Goal: Task Accomplishment & Management: Manage account settings

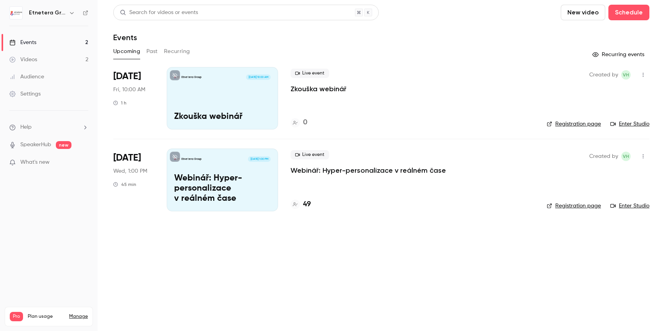
click at [245, 100] on div "Etnetera Group [DATE] 10:00 AM Zkouška webinář" at bounding box center [222, 98] width 111 height 62
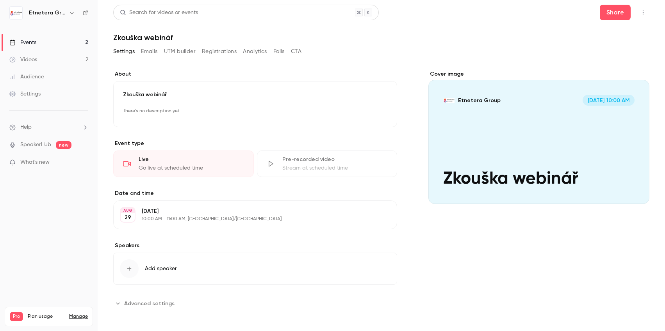
click at [644, 9] on button "button" at bounding box center [643, 12] width 12 height 12
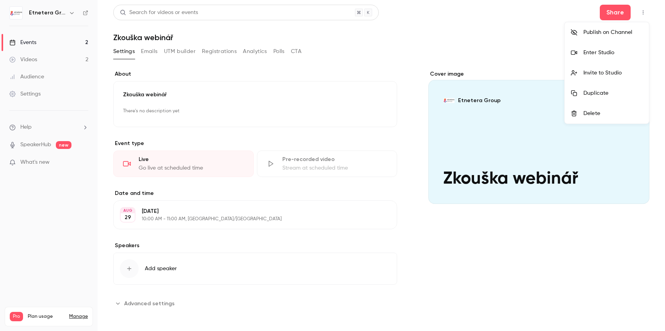
click at [593, 58] on li "Enter Studio" at bounding box center [606, 53] width 84 height 20
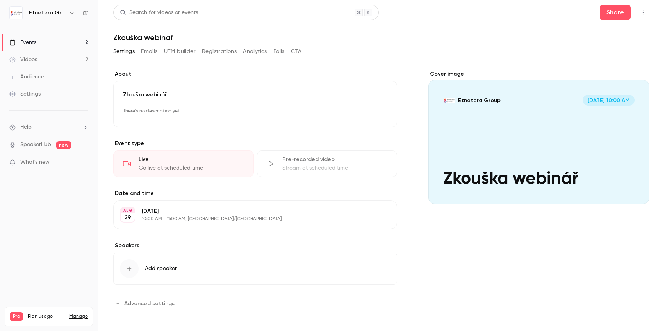
click at [37, 60] on div "Videos" at bounding box center [23, 60] width 28 height 8
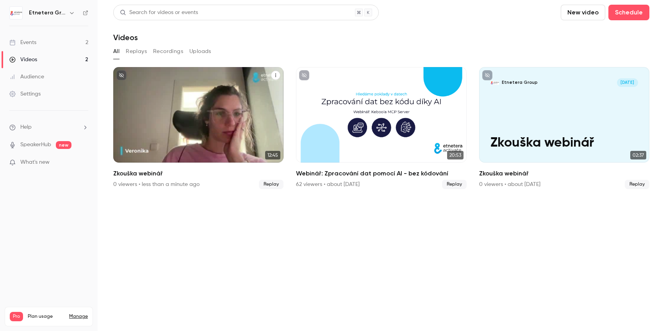
click at [279, 75] on button "Zkouška webinář" at bounding box center [275, 75] width 9 height 9
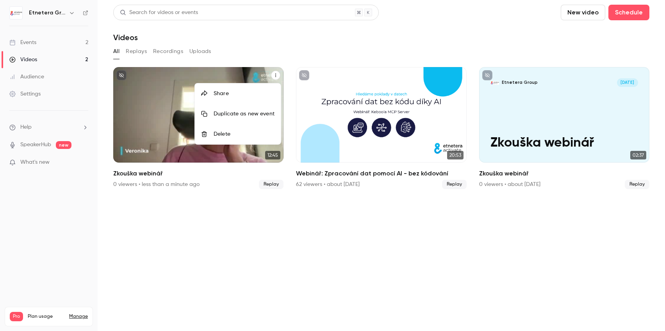
click at [220, 139] on li "Delete" at bounding box center [238, 134] width 86 height 20
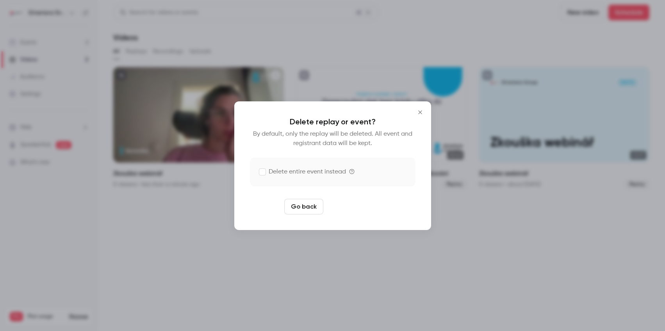
click at [358, 209] on button "Delete replay" at bounding box center [353, 207] width 54 height 16
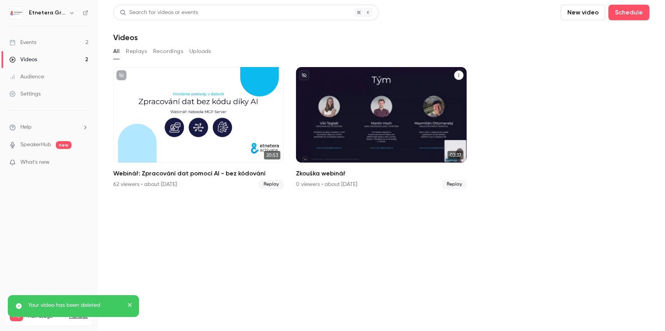
click at [457, 75] on icon "Zkouška webinář" at bounding box center [458, 75] width 5 height 5
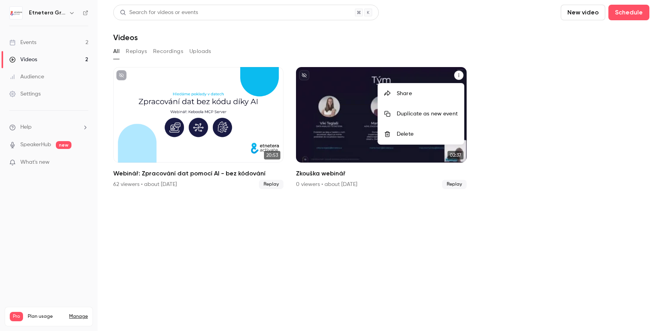
click at [401, 141] on li "Delete" at bounding box center [421, 134] width 86 height 20
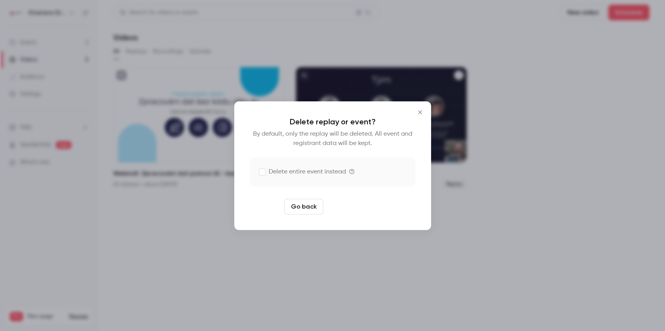
click at [353, 209] on button "Delete replay" at bounding box center [353, 207] width 54 height 16
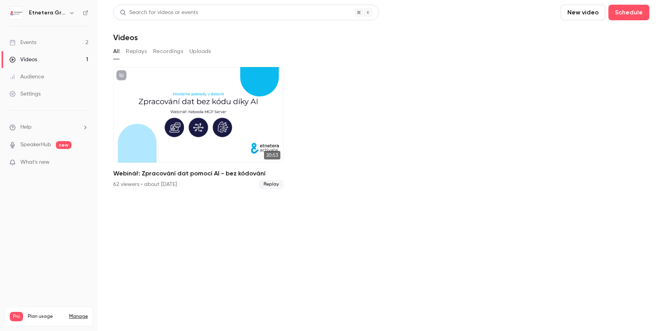
click at [37, 74] on div "Audience" at bounding box center [26, 77] width 35 height 8
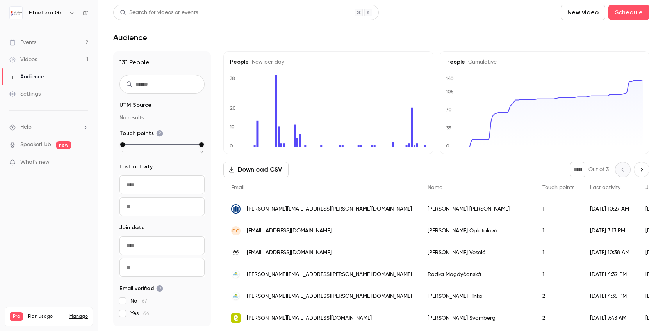
click at [25, 37] on link "Events 2" at bounding box center [49, 42] width 98 height 17
